Goal: Task Accomplishment & Management: Manage account settings

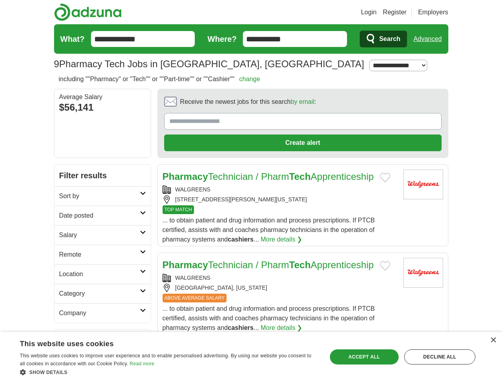
click at [377, 12] on link "Login" at bounding box center [369, 13] width 16 height 10
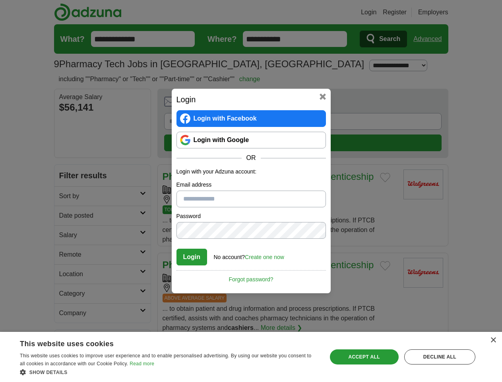
click at [443, 12] on div "Login Login with Facebook Login with Google OR Login with your Adzuna account: …" at bounding box center [251, 191] width 502 height 382
click at [431, 39] on div "Login Login with Facebook Login with Google OR Login with your Adzuna account: …" at bounding box center [251, 191] width 502 height 382
click at [281, 104] on h2 "Login" at bounding box center [252, 99] width 150 height 12
click at [465, 104] on div "Login Login with Facebook Login with Google OR Login with your Adzuna account: …" at bounding box center [251, 191] width 502 height 382
click at [67, 158] on div "Login Login with Facebook Login with Google OR Login with your Adzuna account: …" at bounding box center [251, 191] width 502 height 382
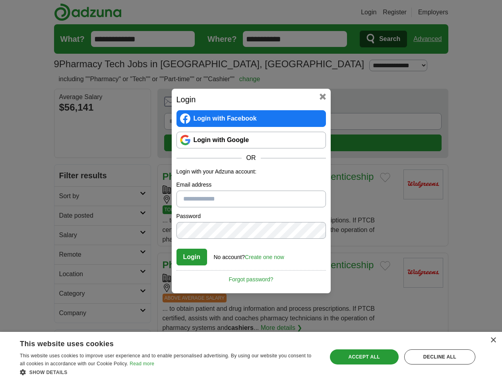
click at [67, 177] on div "Login Login with Facebook Login with Google OR Login with your Adzuna account: …" at bounding box center [251, 191] width 502 height 382
click at [67, 197] on div "Login Login with Facebook Login with Google OR Login with your Adzuna account: …" at bounding box center [251, 191] width 502 height 382
click at [67, 216] on div "Login Login with Facebook Login with Google OR Login with your Adzuna account: …" at bounding box center [251, 191] width 502 height 382
click at [67, 235] on div "Login Login with Facebook Login with Google OR Login with your Adzuna account: …" at bounding box center [251, 191] width 502 height 382
